Goal: Task Accomplishment & Management: Manage account settings

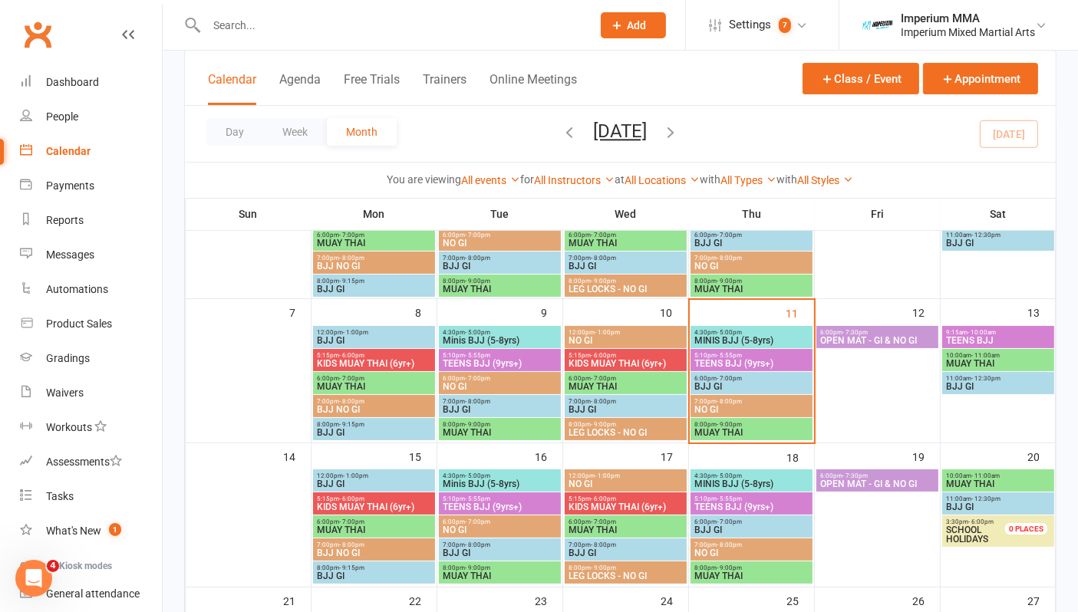
scroll to position [170, 0]
drag, startPoint x: 321, startPoint y: 41, endPoint x: 319, endPoint y: 32, distance: 9.3
click at [320, 39] on div at bounding box center [382, 25] width 397 height 50
click at [316, 11] on div at bounding box center [382, 25] width 397 height 50
click at [314, 18] on input "text" at bounding box center [391, 25] width 379 height 21
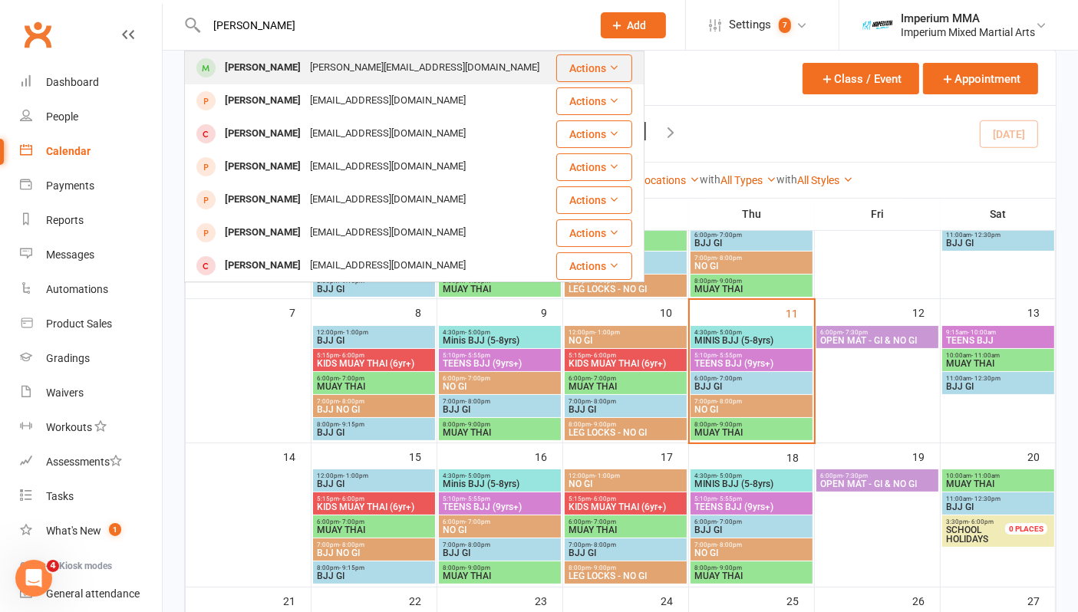
type input "[PERSON_NAME]"
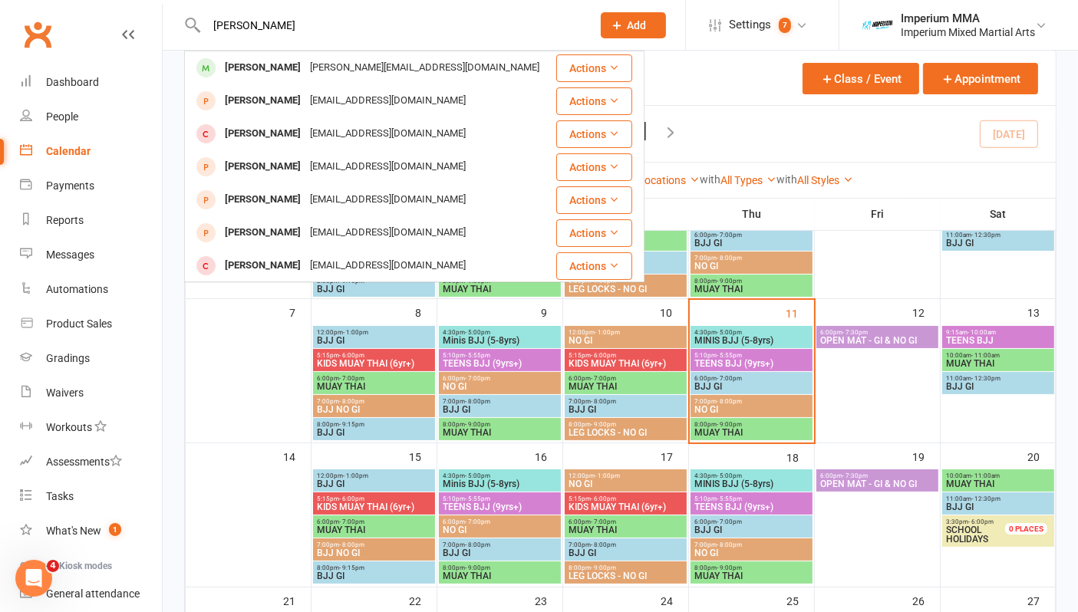
click at [266, 77] on div "[PERSON_NAME]" at bounding box center [262, 68] width 85 height 22
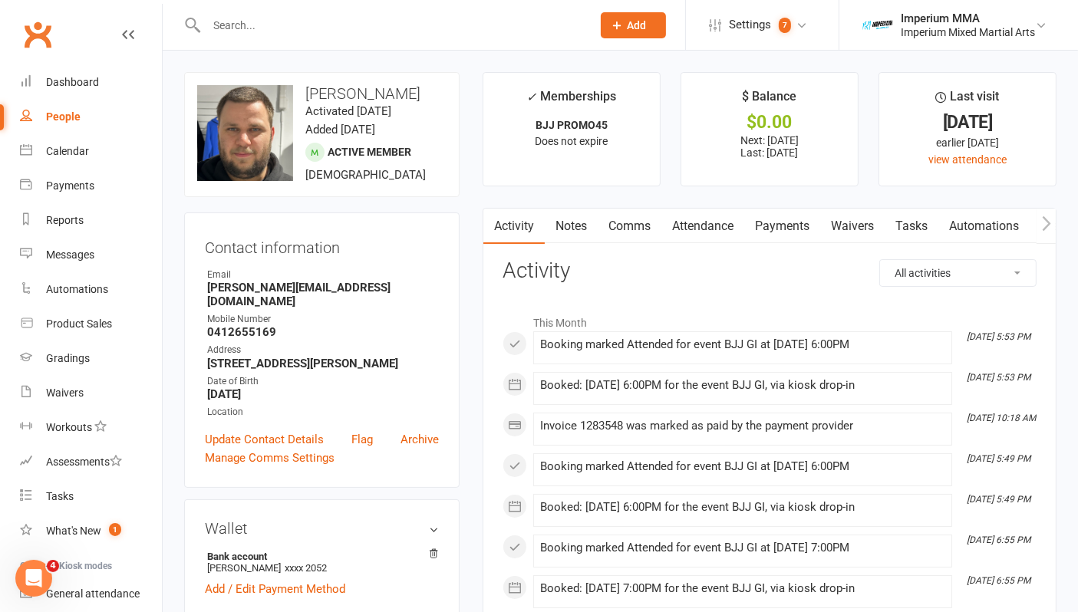
click at [796, 220] on link "Payments" at bounding box center [782, 226] width 76 height 35
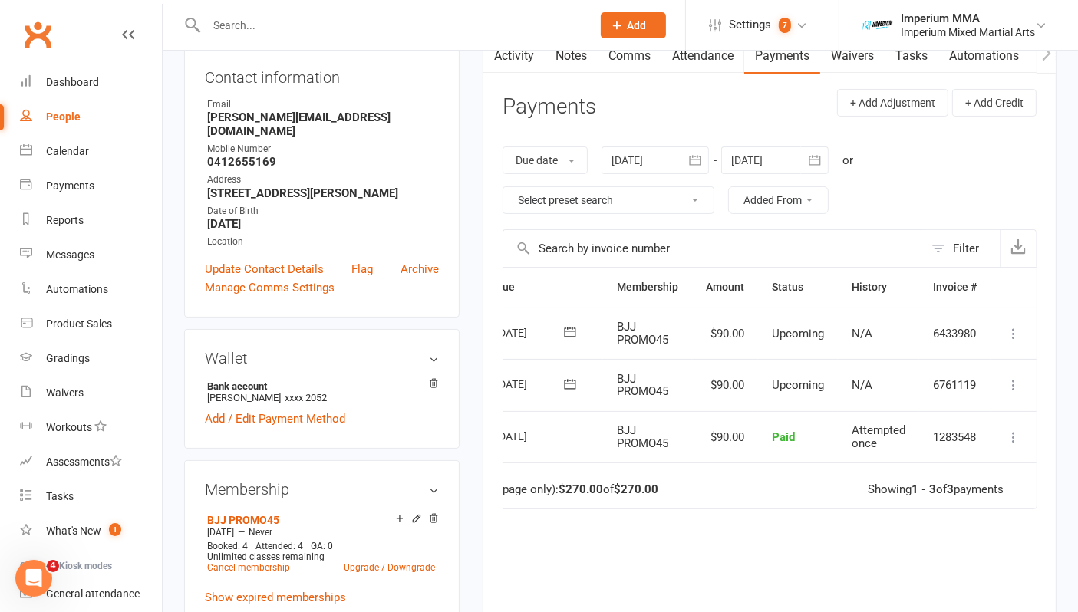
scroll to position [170, 0]
click at [417, 513] on icon at bounding box center [416, 518] width 11 height 11
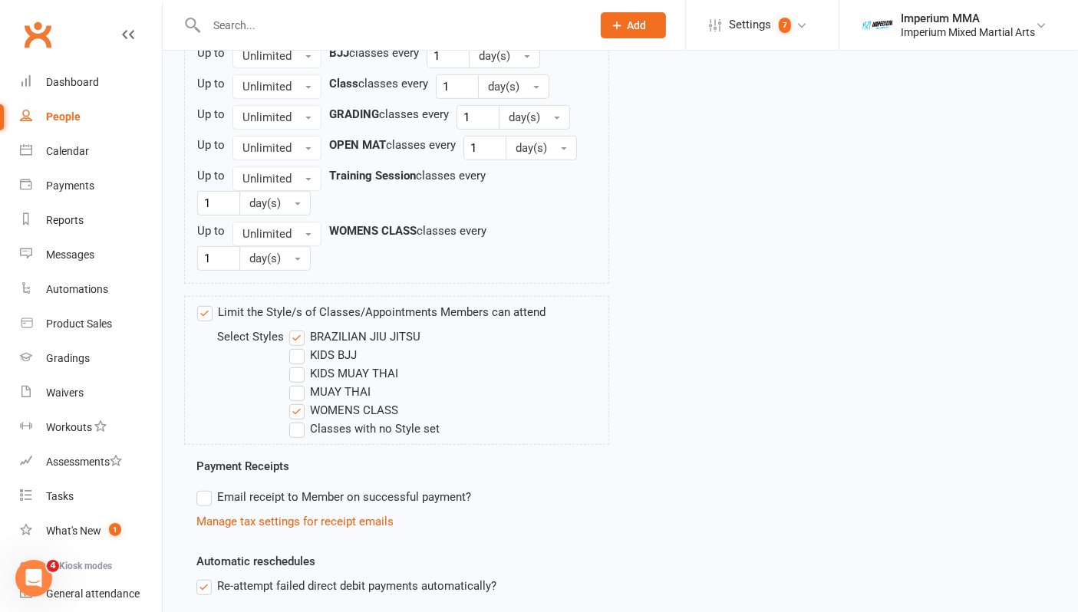
scroll to position [853, 0]
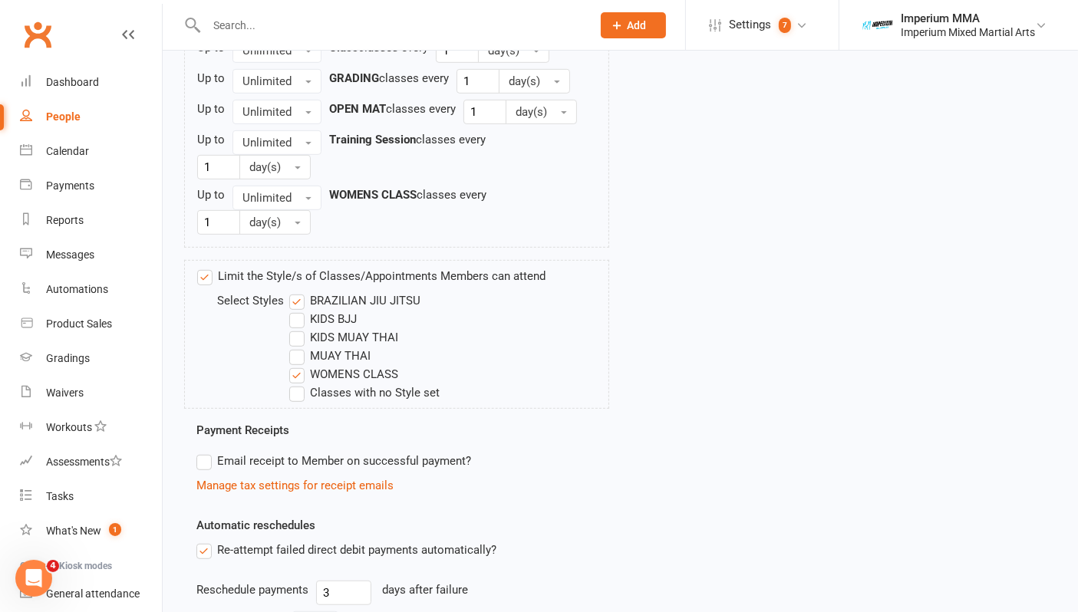
click at [299, 375] on label "WOMENS CLASS" at bounding box center [343, 374] width 109 height 18
click at [299, 365] on input "WOMENS CLASS" at bounding box center [294, 365] width 10 height 0
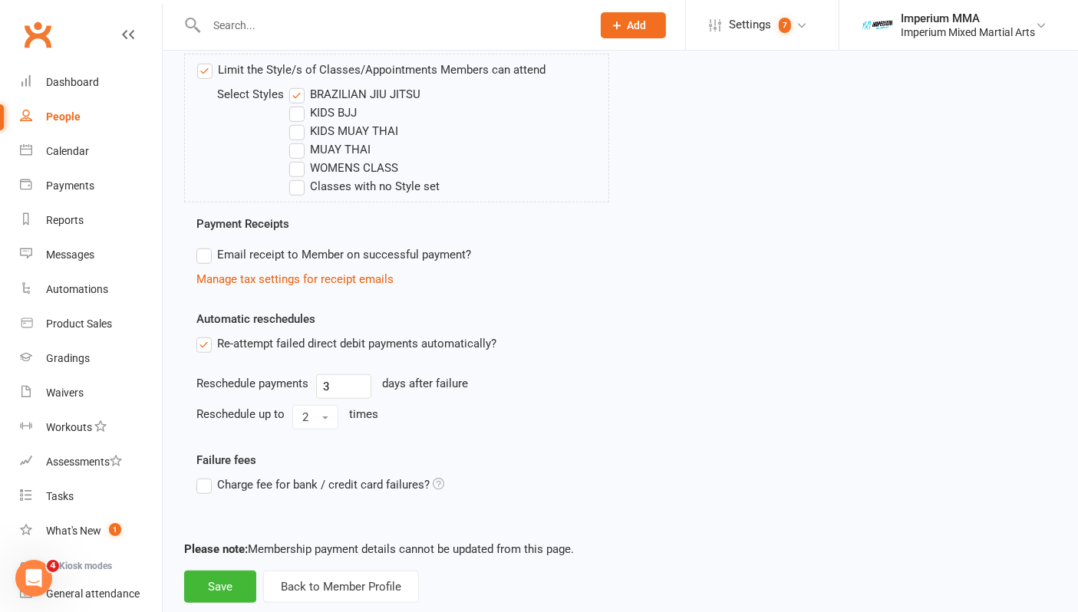
scroll to position [1090, 0]
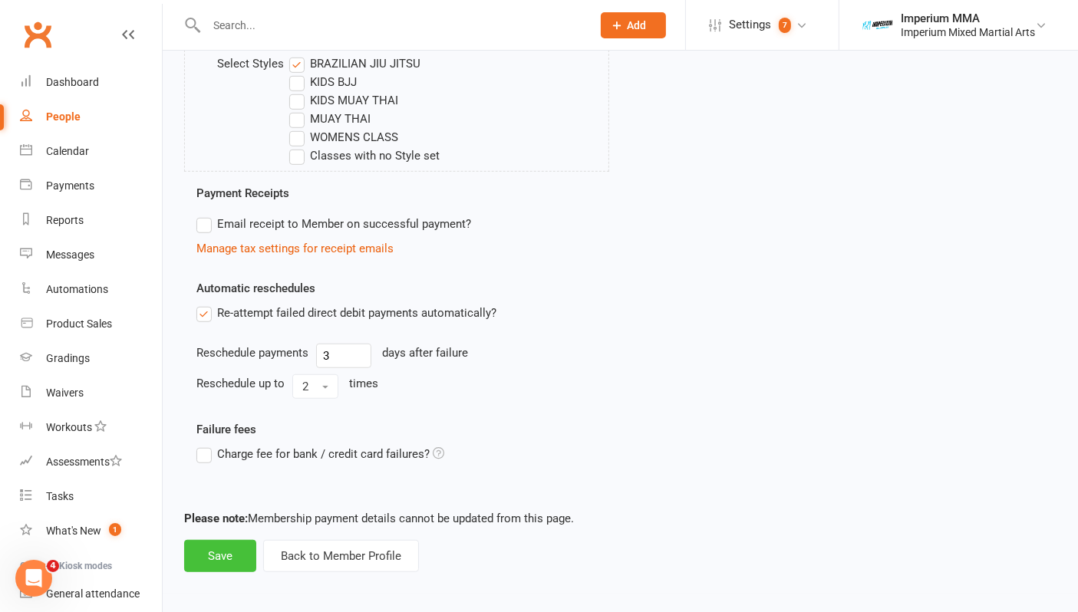
drag, startPoint x: 232, startPoint y: 550, endPoint x: 239, endPoint y: 543, distance: 10.9
click at [232, 550] on button "Save" at bounding box center [220, 556] width 72 height 32
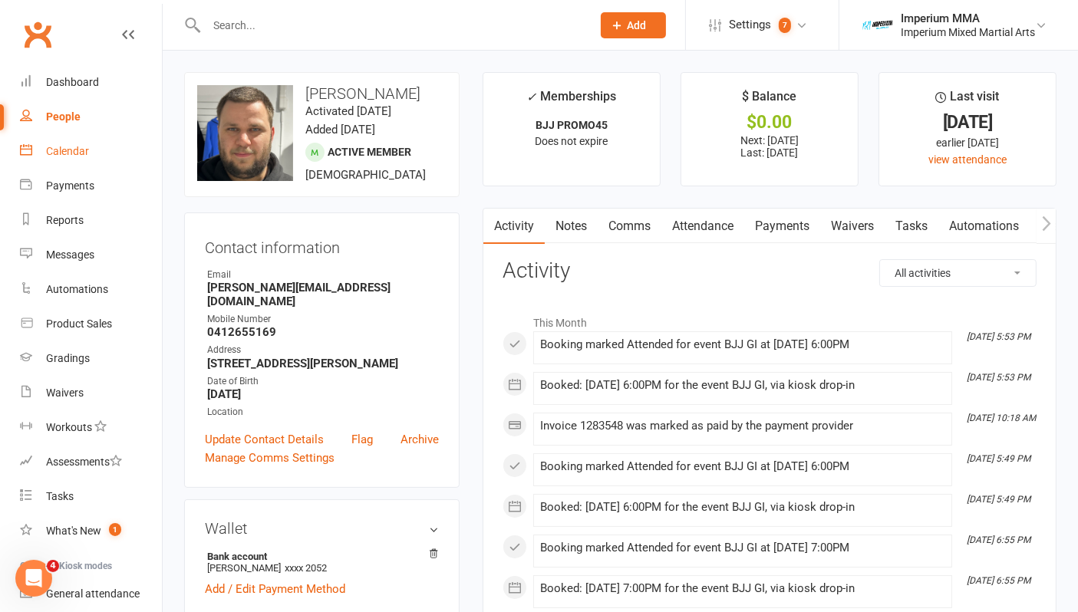
click at [77, 147] on div "Calendar" at bounding box center [67, 151] width 43 height 12
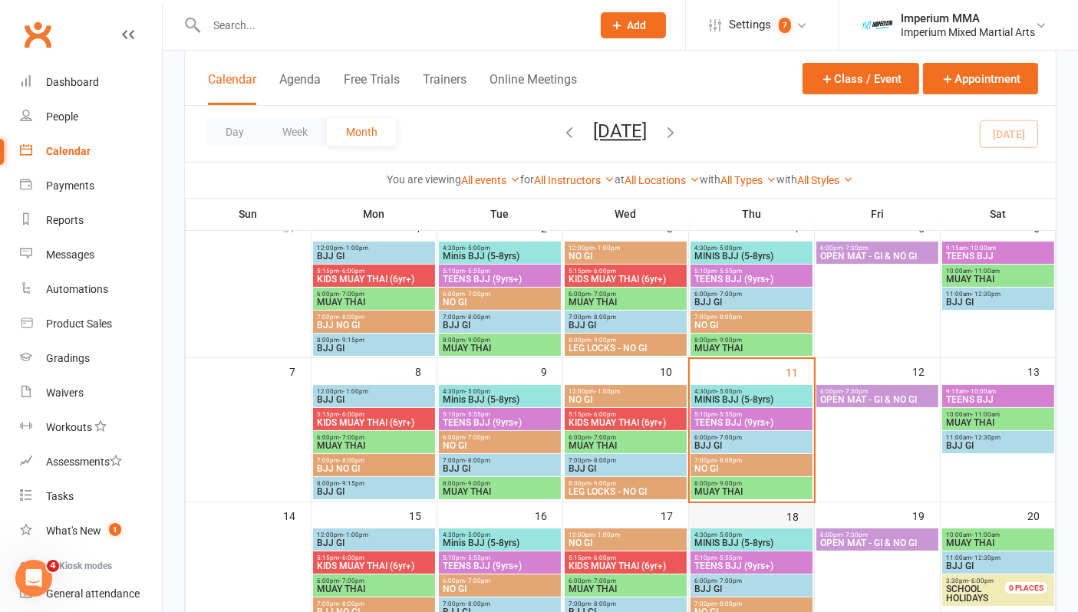
scroll to position [170, 0]
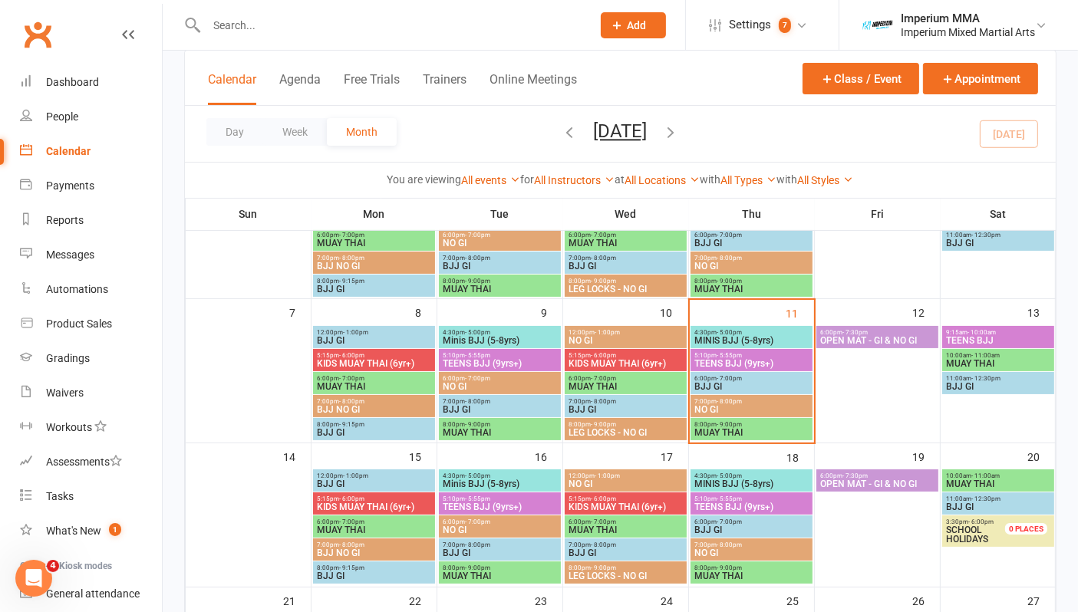
click at [728, 377] on span "- 7:00pm" at bounding box center [729, 378] width 25 height 7
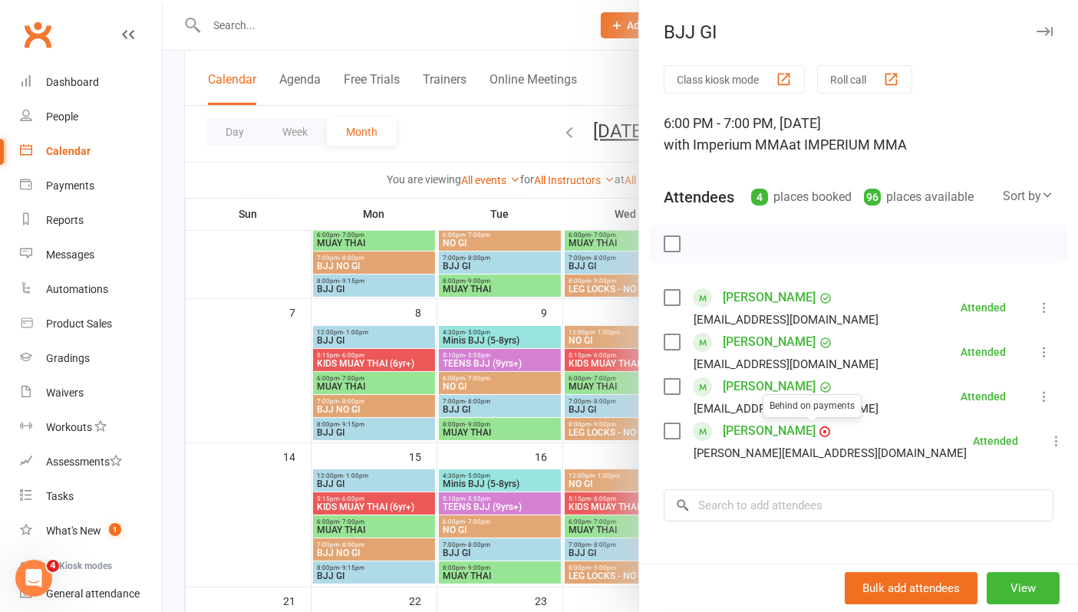
click at [781, 431] on link "[PERSON_NAME]" at bounding box center [769, 431] width 93 height 25
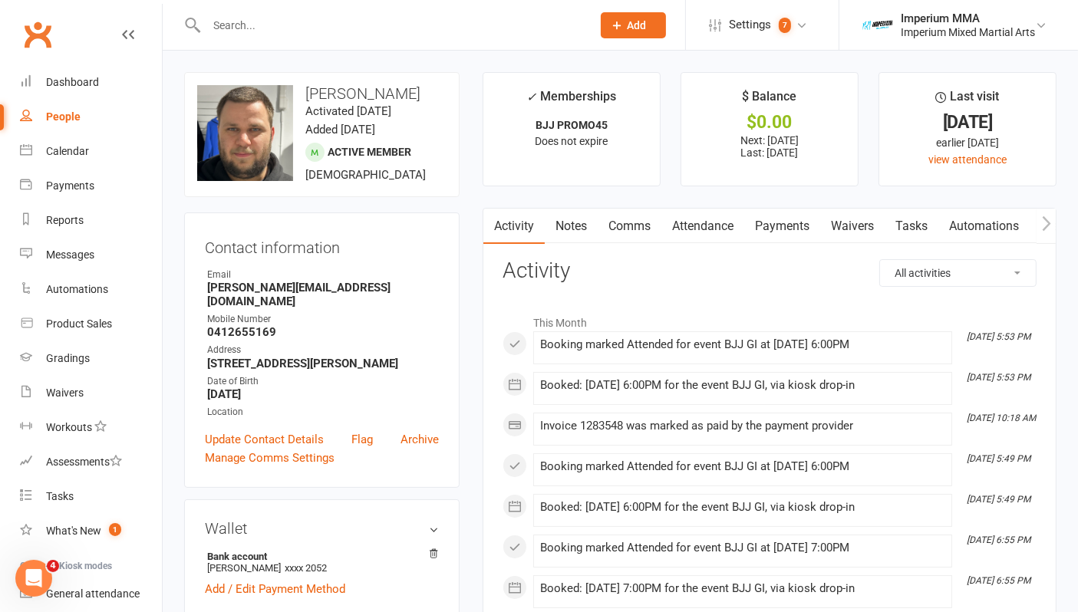
click at [773, 228] on link "Payments" at bounding box center [782, 226] width 76 height 35
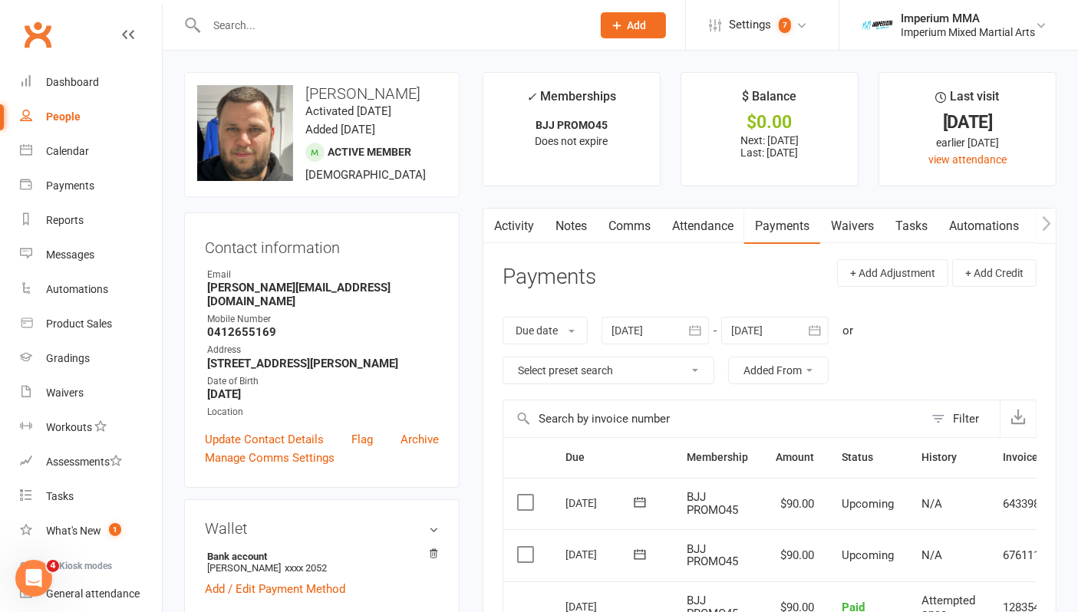
click at [692, 328] on icon "button" at bounding box center [695, 330] width 12 height 10
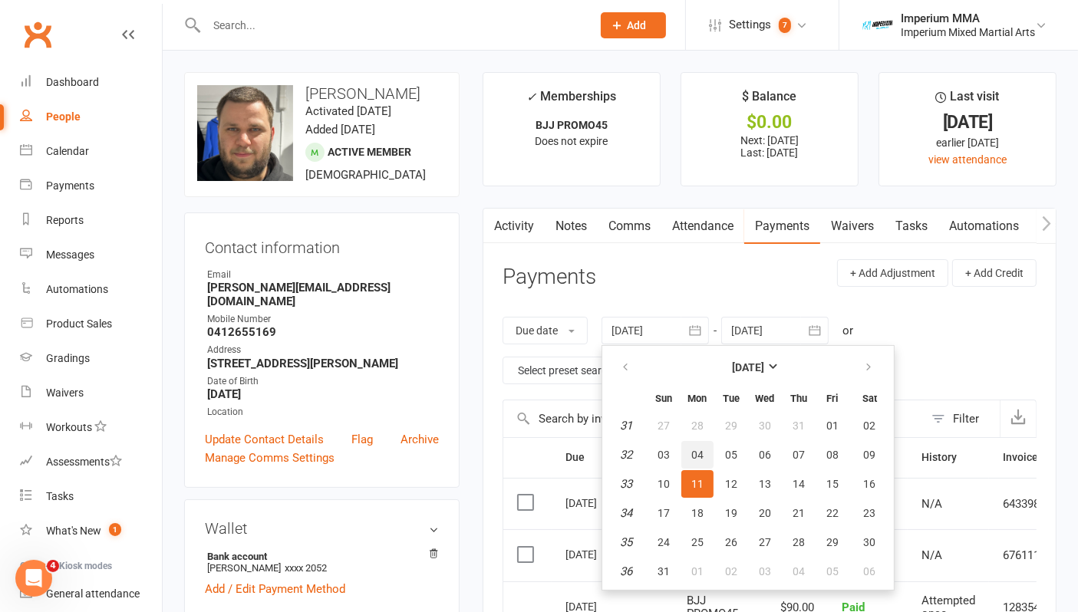
click at [694, 452] on span "04" at bounding box center [698, 455] width 12 height 12
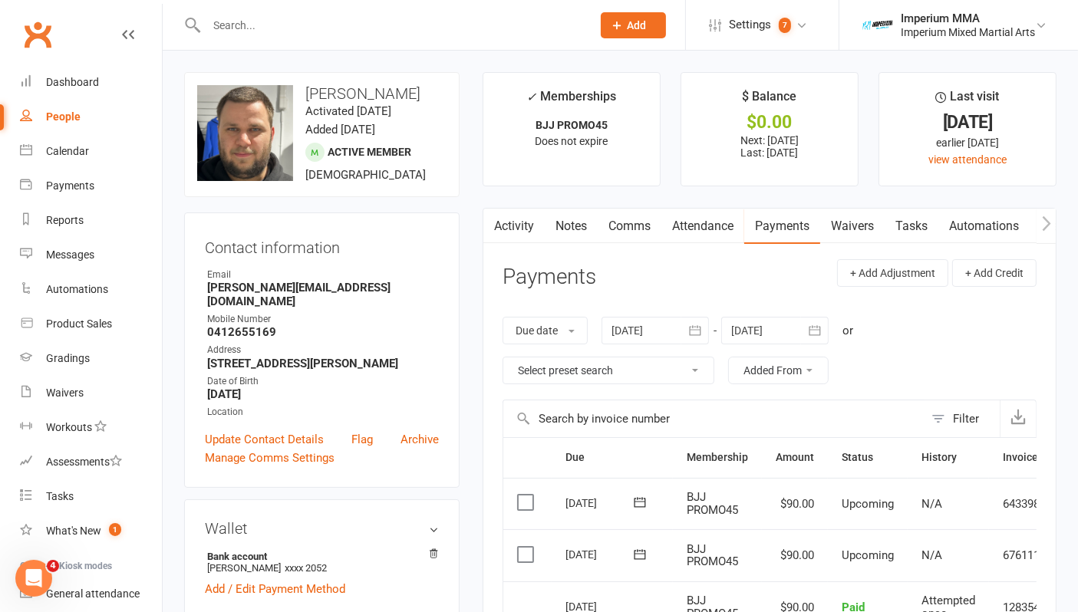
click at [698, 333] on icon "button" at bounding box center [695, 330] width 15 height 15
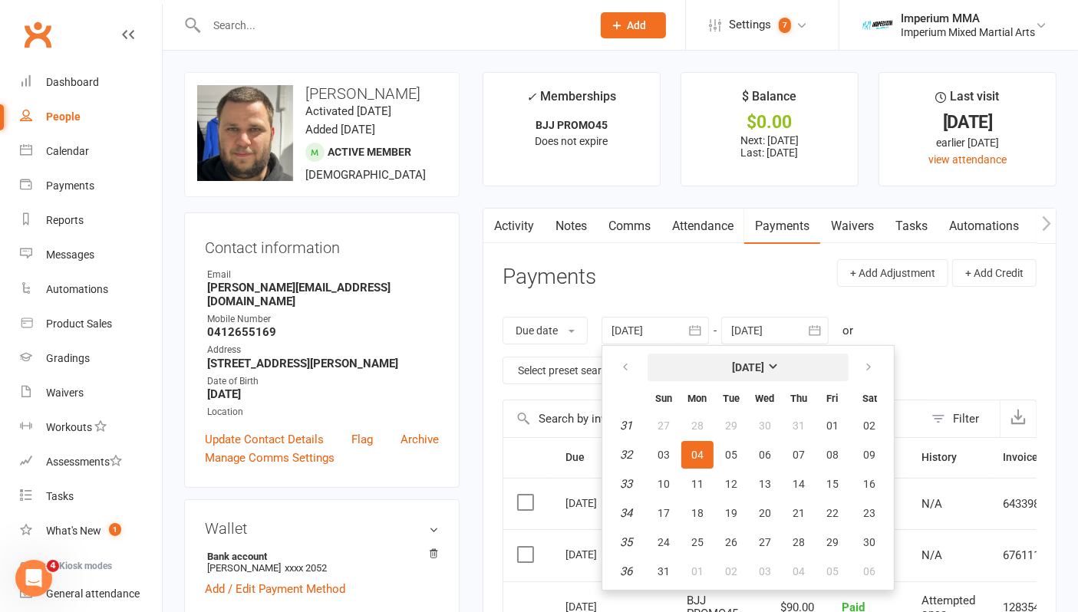
click at [764, 361] on strong "[DATE]" at bounding box center [748, 367] width 32 height 12
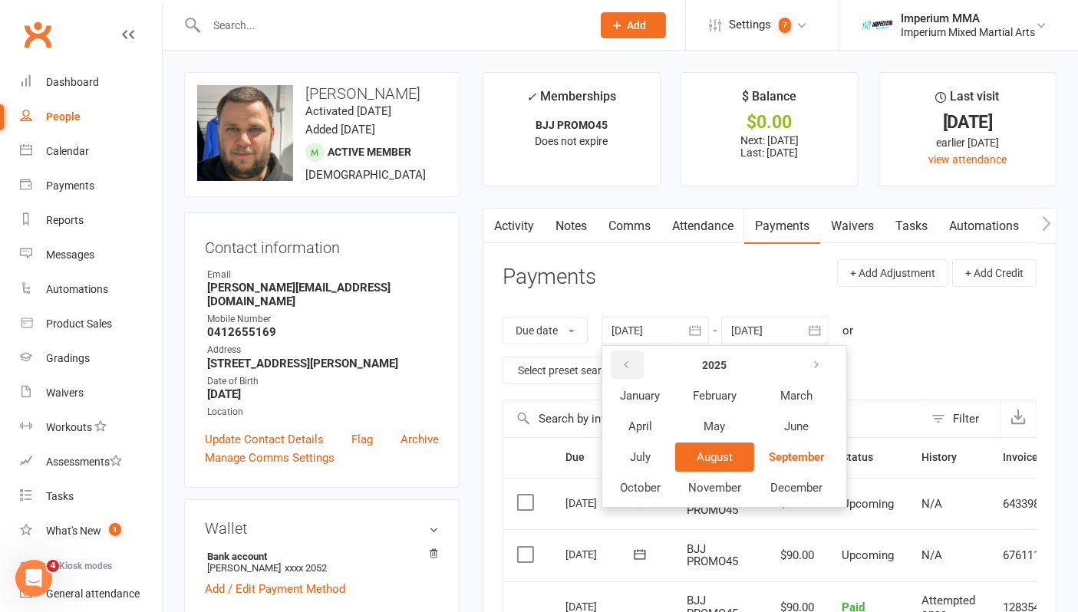
click at [628, 363] on icon "button" at bounding box center [626, 365] width 11 height 12
click at [651, 389] on span "January" at bounding box center [641, 396] width 40 height 14
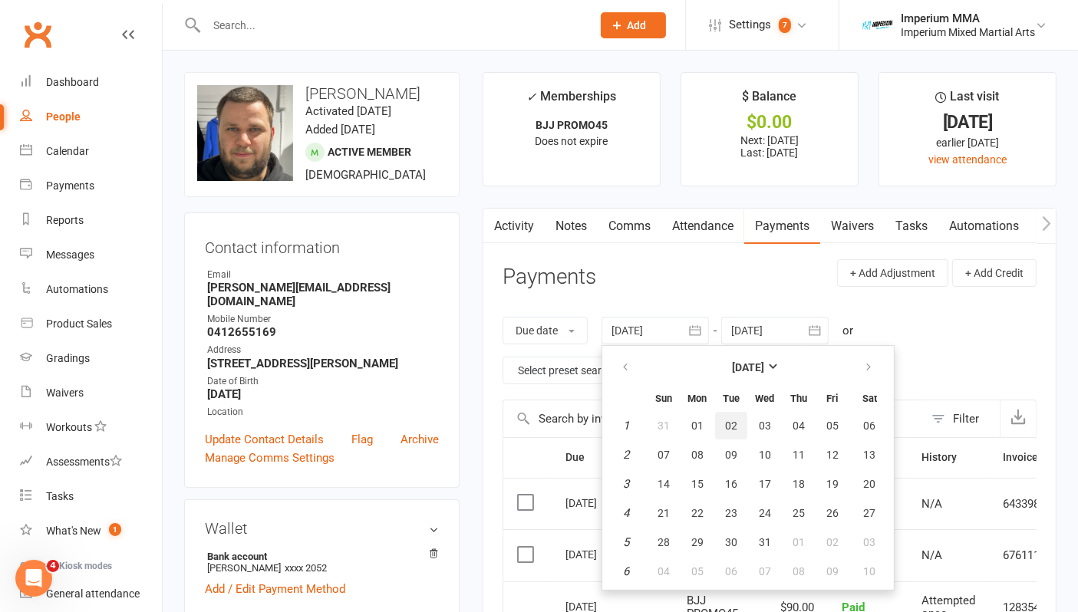
click at [721, 418] on button "02" at bounding box center [731, 426] width 32 height 28
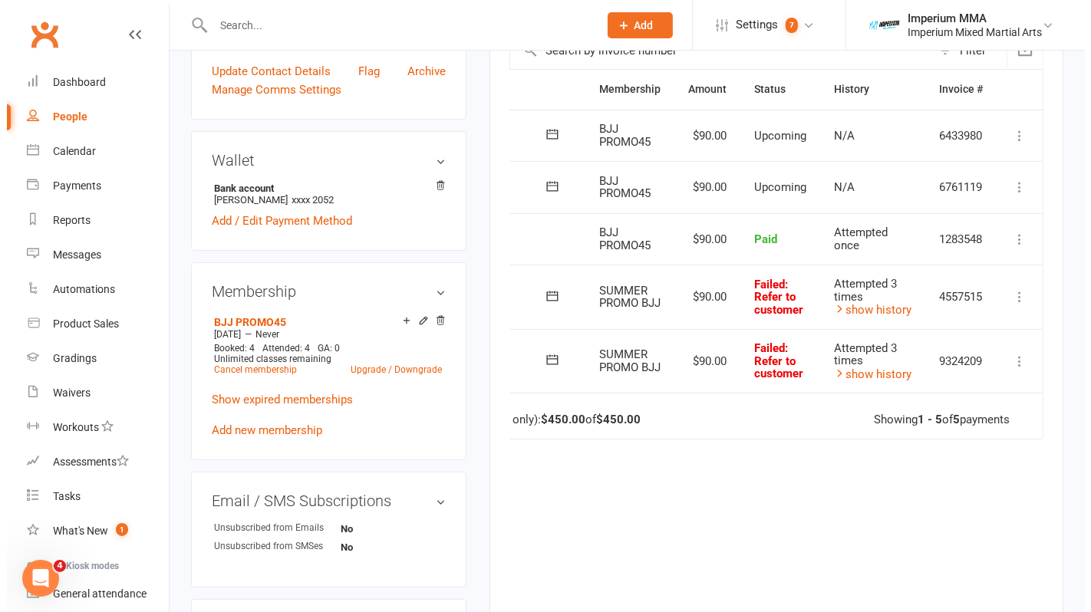
scroll to position [341, 0]
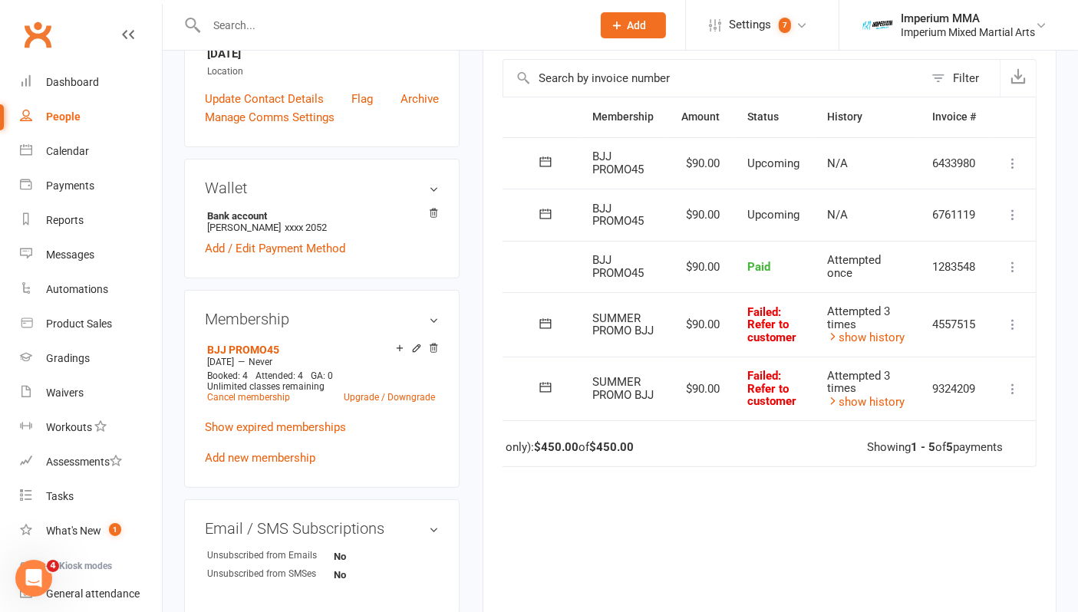
click at [1011, 325] on icon at bounding box center [1012, 324] width 15 height 15
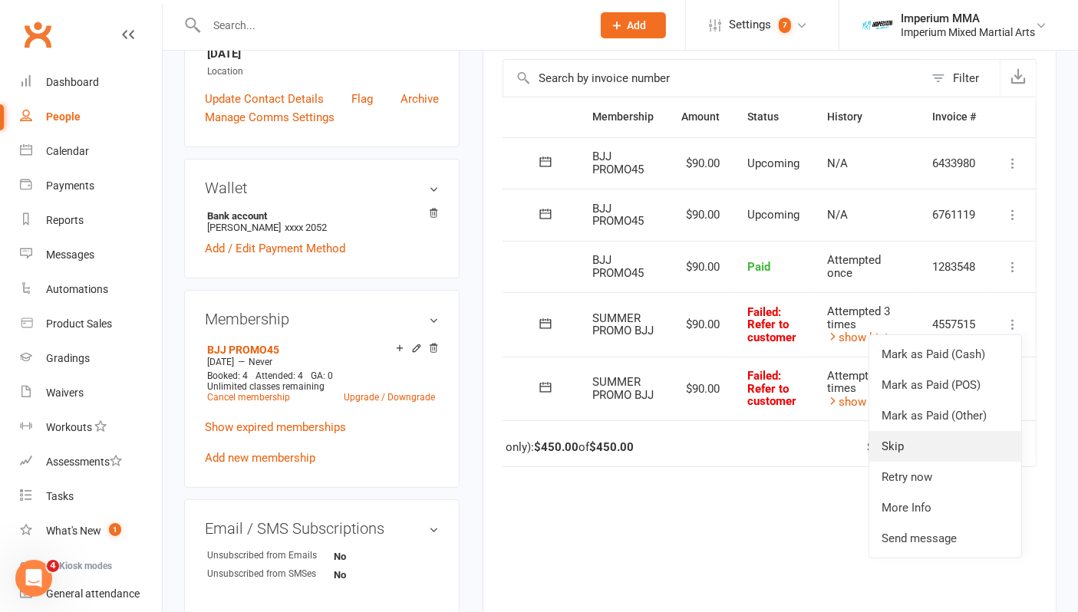
click at [913, 444] on link "Skip" at bounding box center [946, 446] width 152 height 31
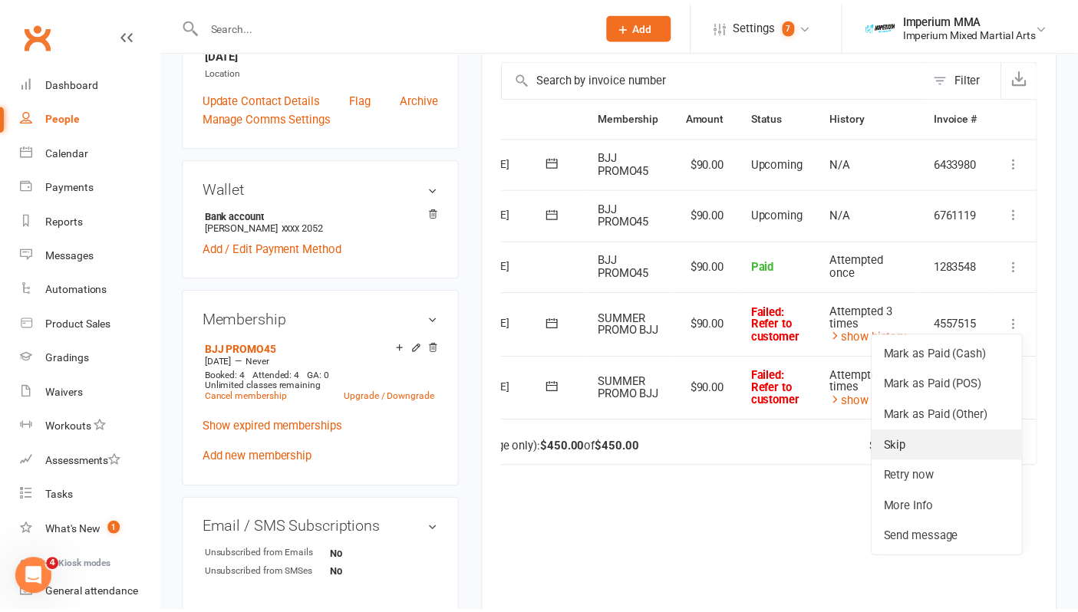
scroll to position [0, 87]
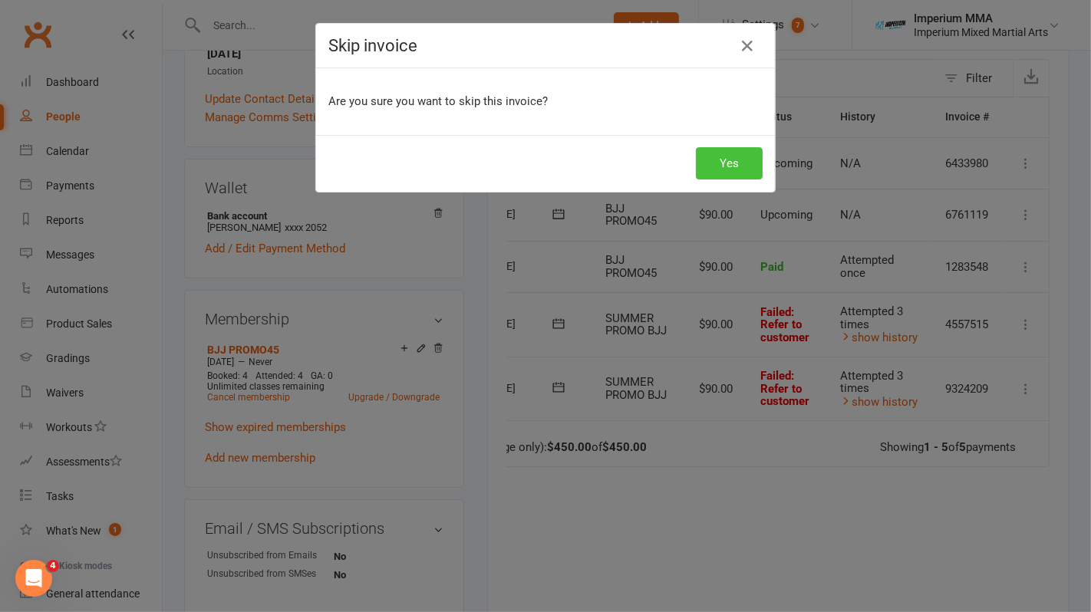
click at [737, 160] on button "Yes" at bounding box center [729, 163] width 67 height 32
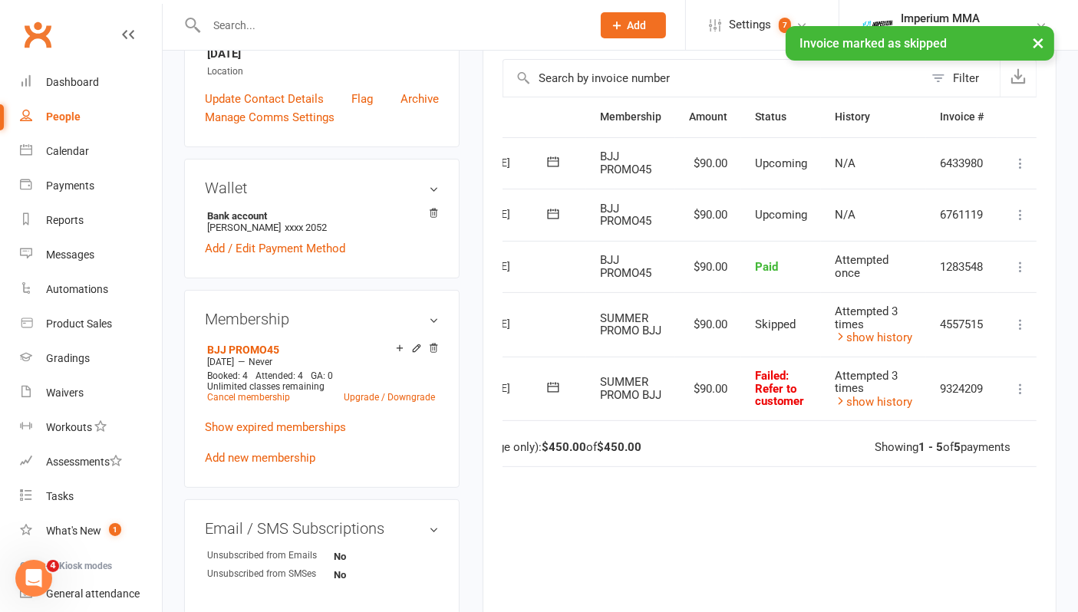
click at [1024, 381] on icon at bounding box center [1020, 388] width 15 height 15
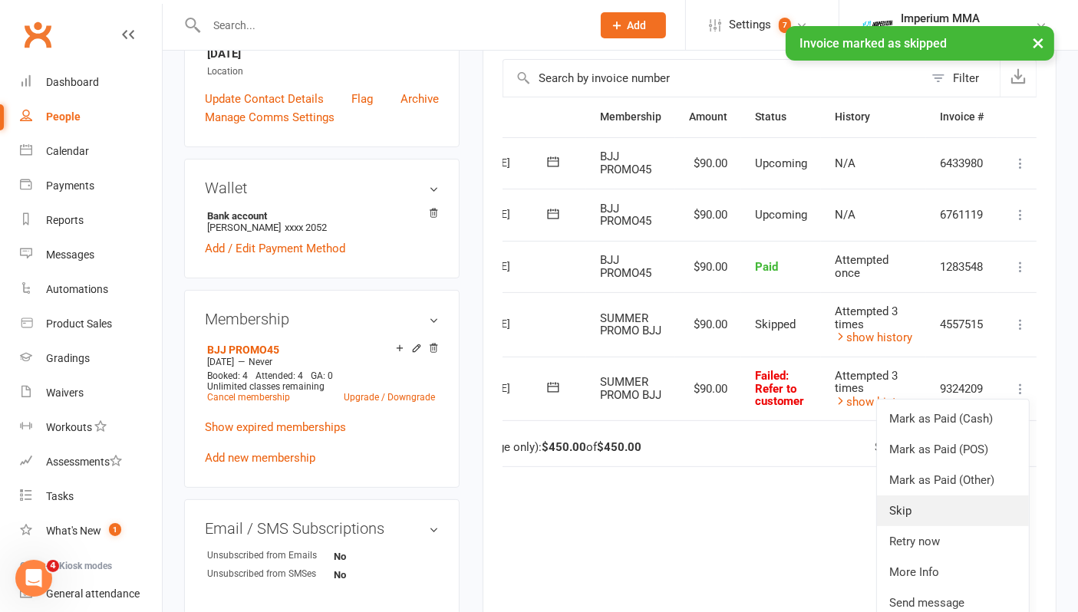
click at [919, 500] on link "Skip" at bounding box center [953, 511] width 152 height 31
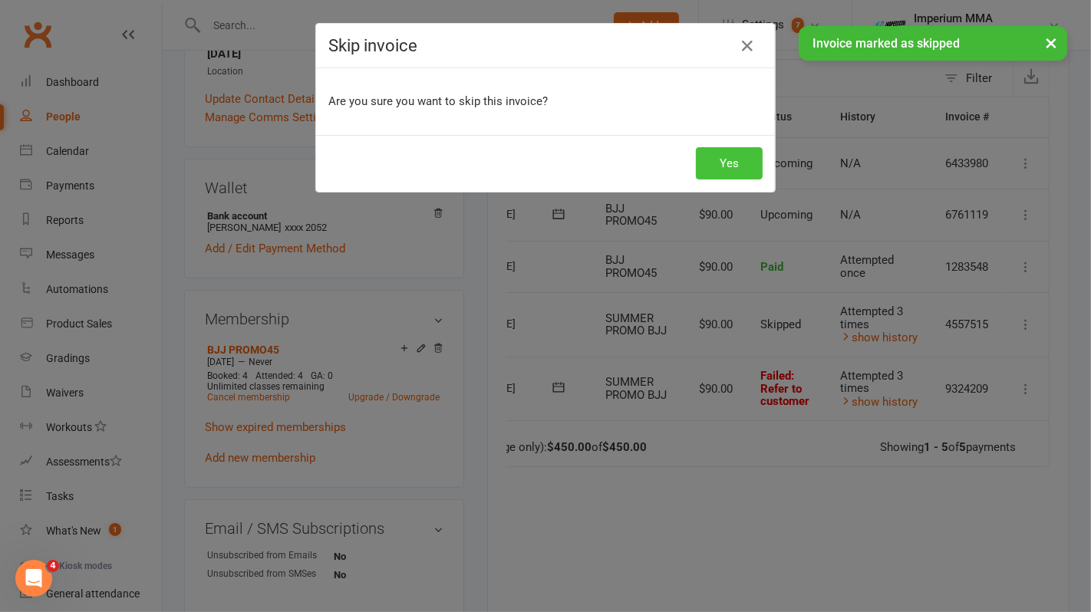
drag, startPoint x: 748, startPoint y: 157, endPoint x: 738, endPoint y: 160, distance: 10.2
click at [748, 157] on button "Yes" at bounding box center [729, 163] width 67 height 32
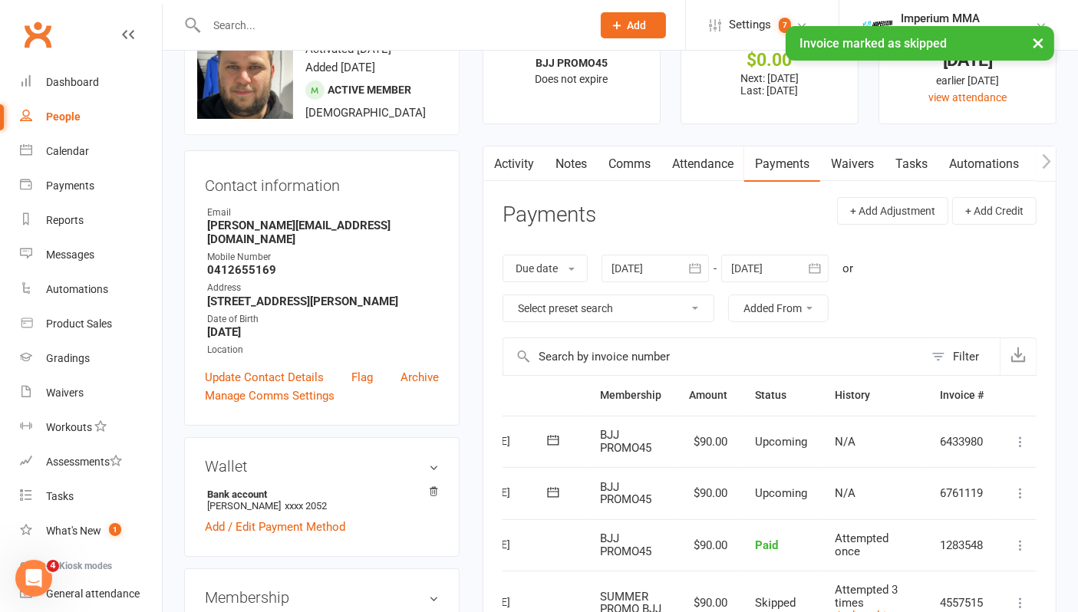
scroll to position [0, 0]
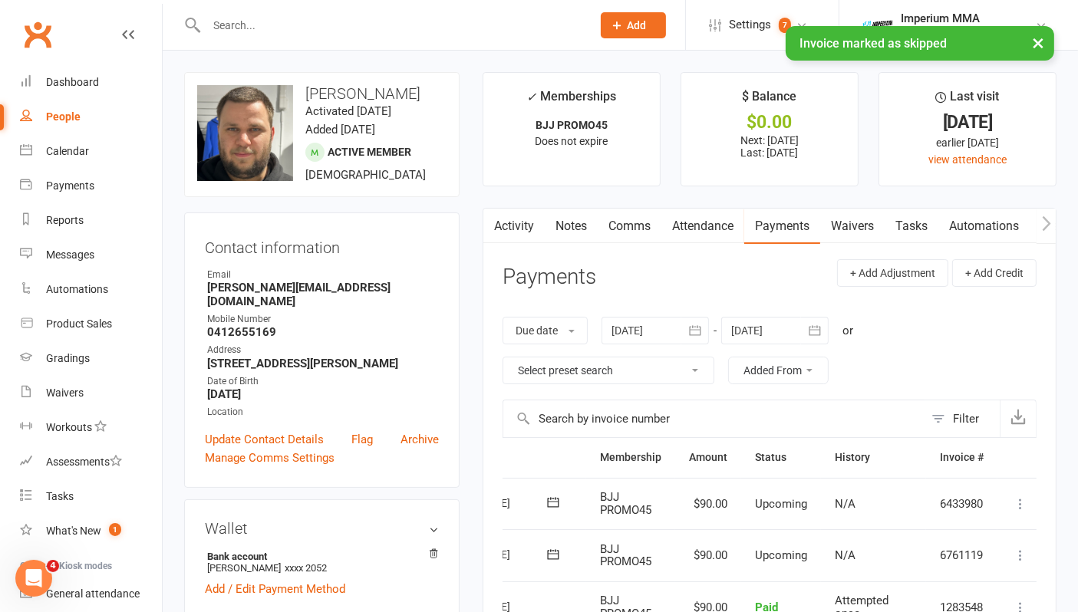
click at [697, 327] on icon "button" at bounding box center [695, 330] width 15 height 15
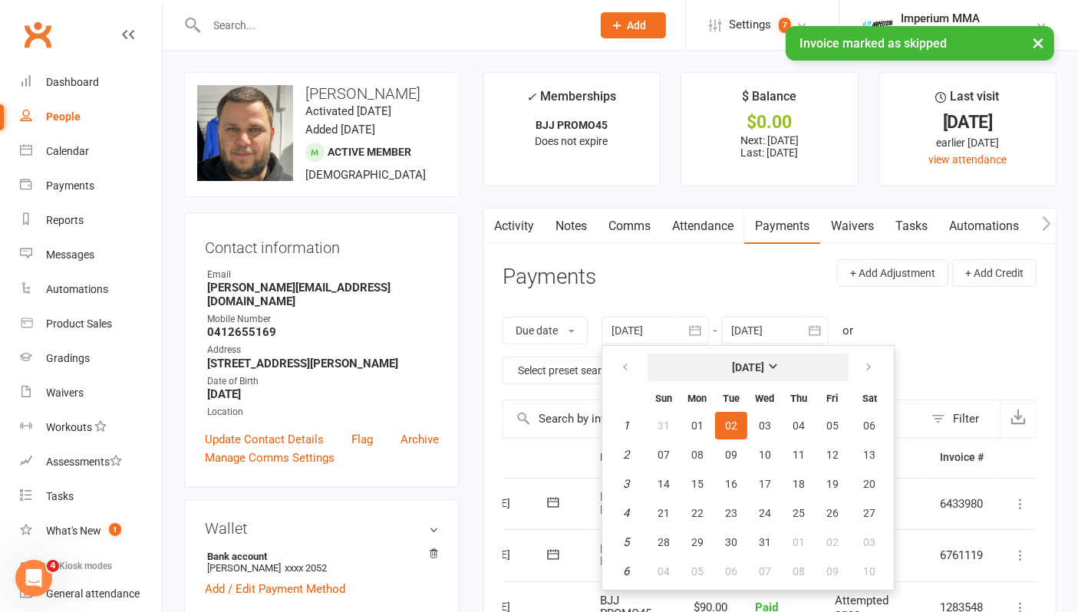
click at [764, 361] on strong "[DATE]" at bounding box center [748, 367] width 32 height 12
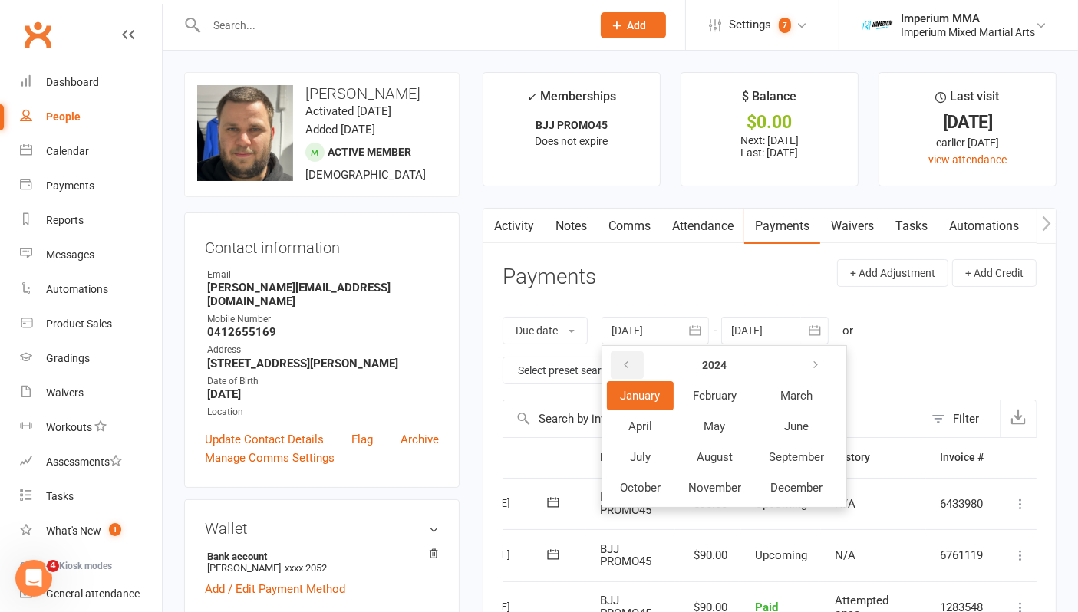
click at [625, 359] on icon "button" at bounding box center [626, 365] width 11 height 12
click at [632, 393] on span "January" at bounding box center [641, 396] width 40 height 14
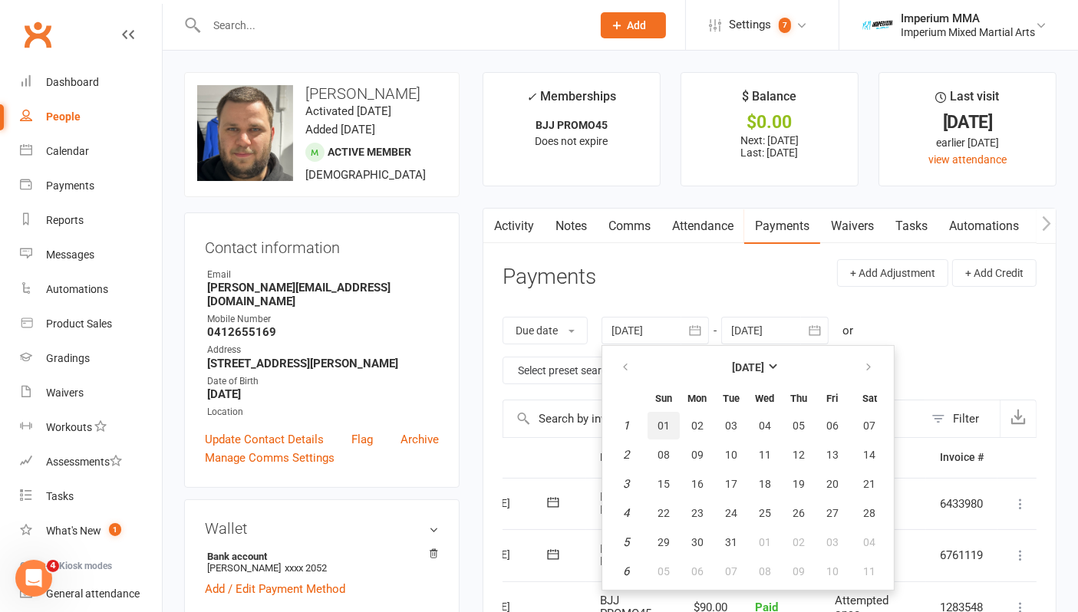
click at [668, 424] on span "01" at bounding box center [664, 426] width 12 height 12
type input "[DATE]"
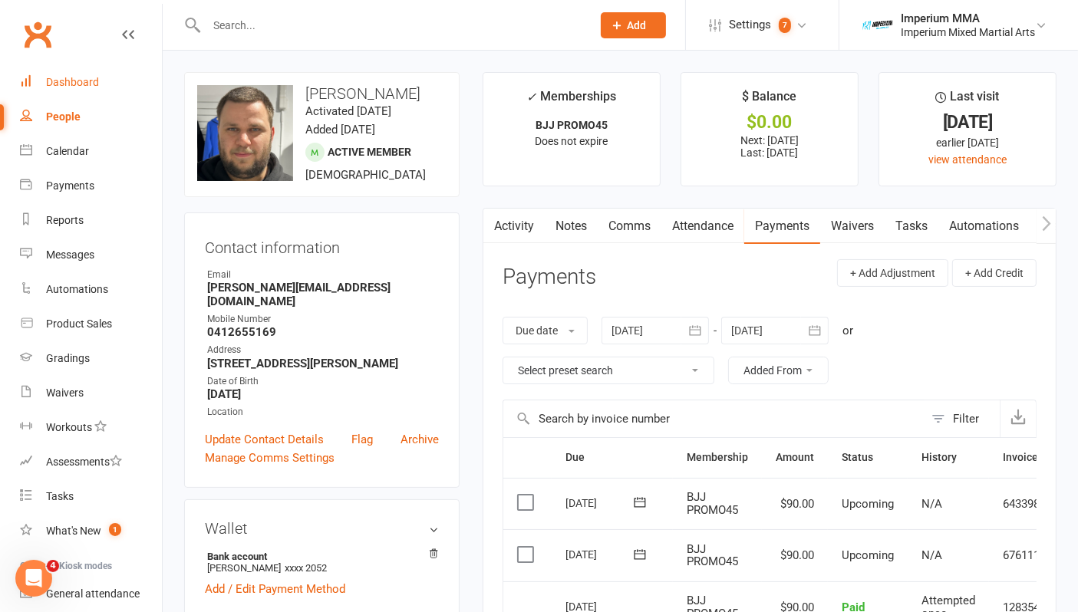
click at [68, 78] on div "Dashboard" at bounding box center [72, 82] width 53 height 12
